Goal: Check status: Check status

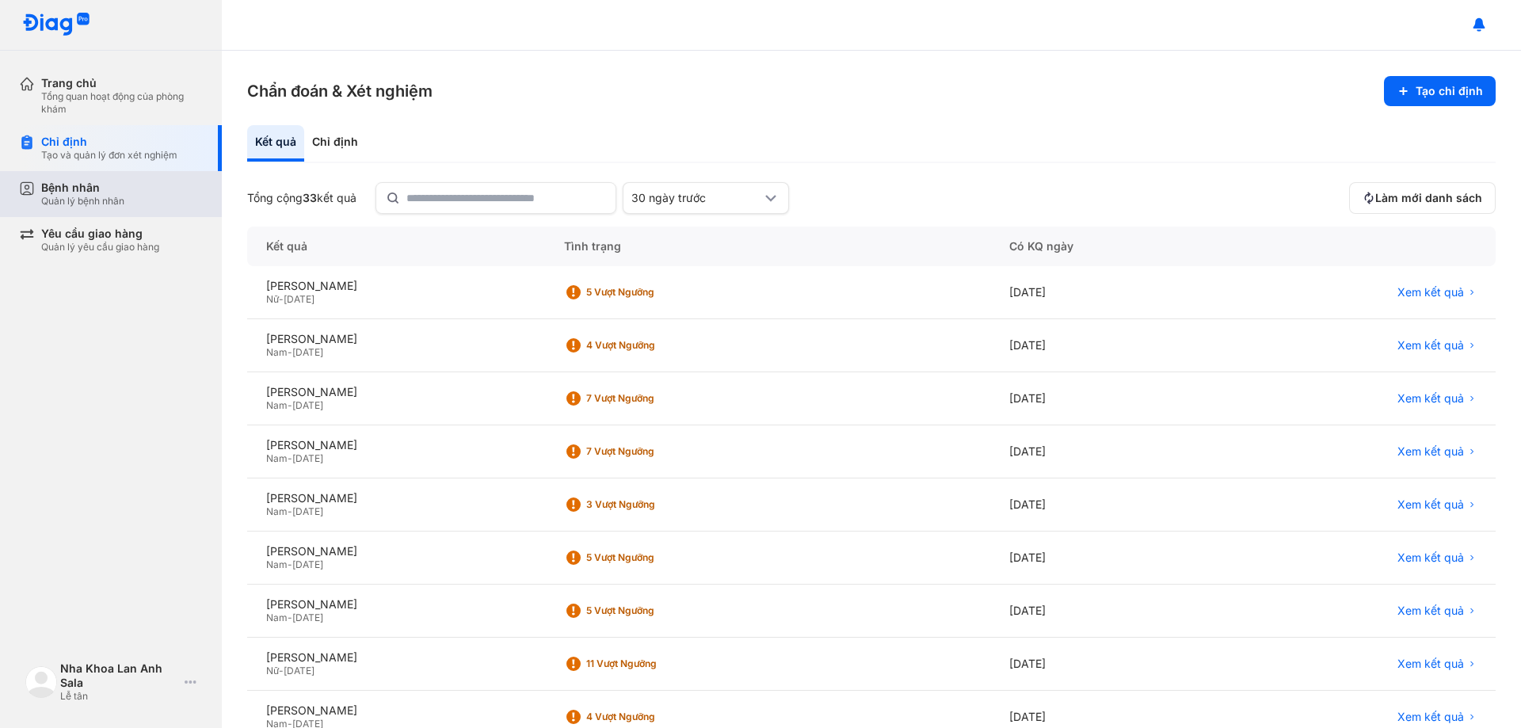
click at [108, 199] on div "Quản lý bệnh nhân" at bounding box center [82, 201] width 83 height 13
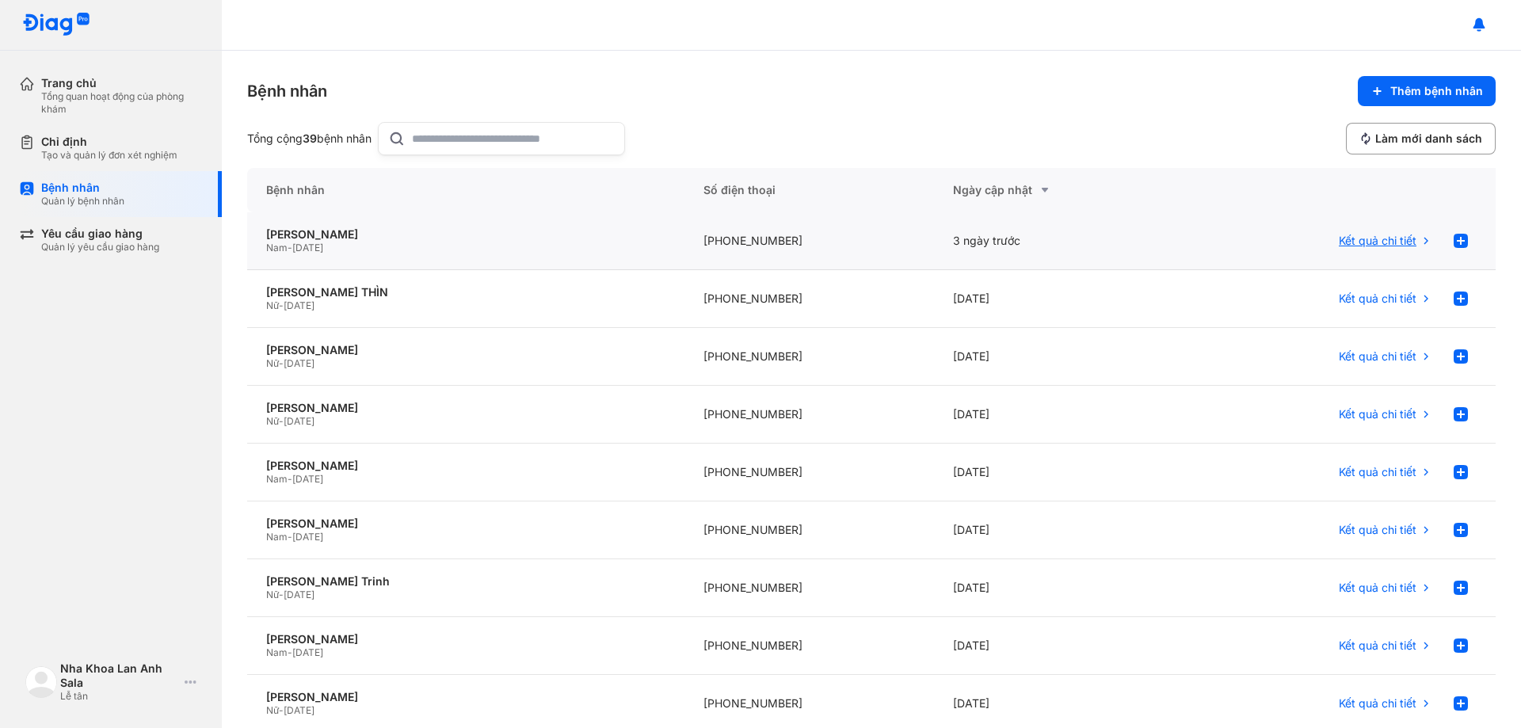
click at [1387, 238] on span "Kết quả chi tiết" at bounding box center [1377, 241] width 78 height 14
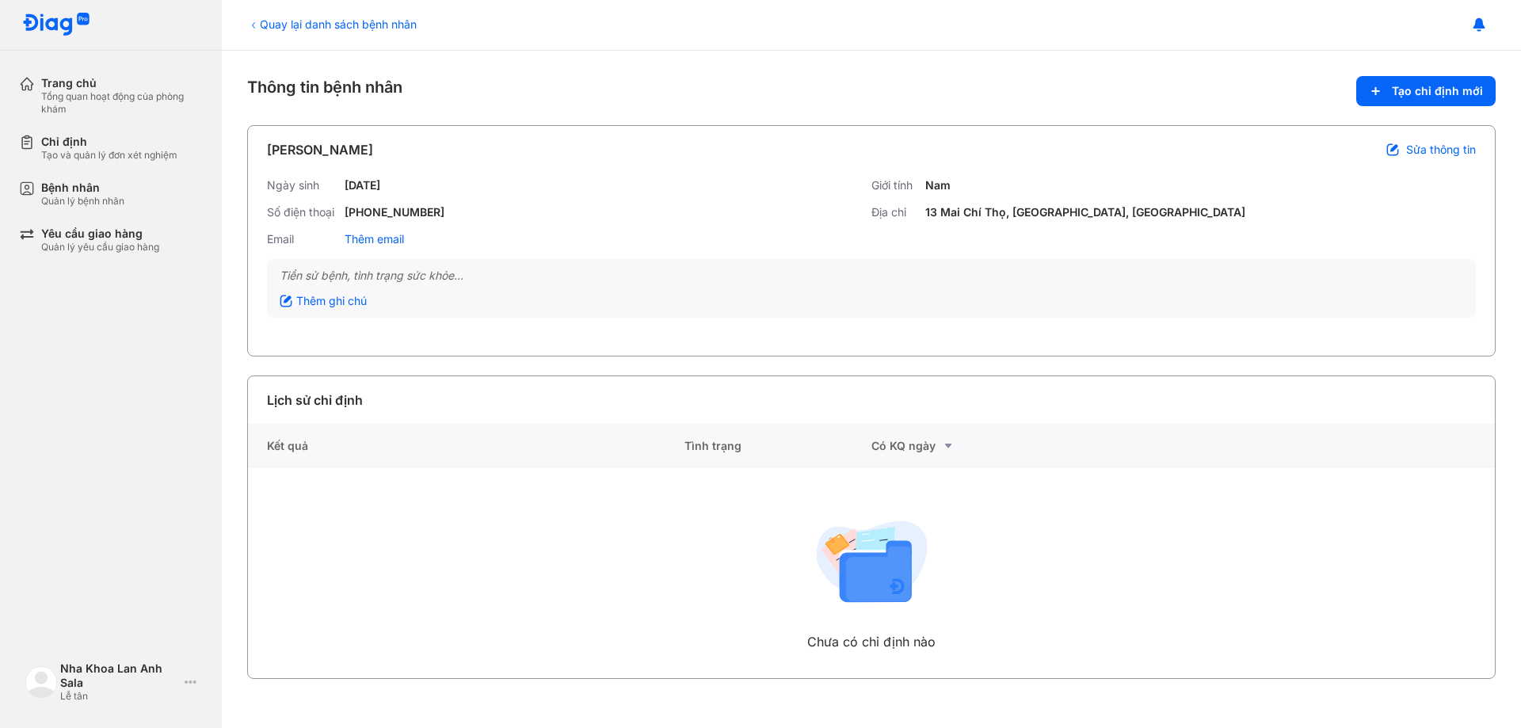
click at [1052, 466] on div "Có KQ ngày" at bounding box center [964, 446] width 187 height 44
click at [123, 145] on div "Chỉ định" at bounding box center [109, 142] width 136 height 14
